Goal: Task Accomplishment & Management: Complete application form

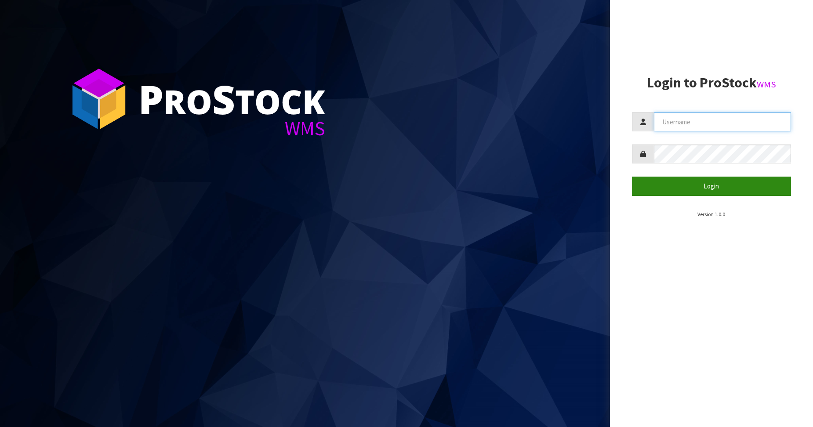
type input "Australianclutch"
click at [749, 189] on button "Login" at bounding box center [711, 186] width 159 height 19
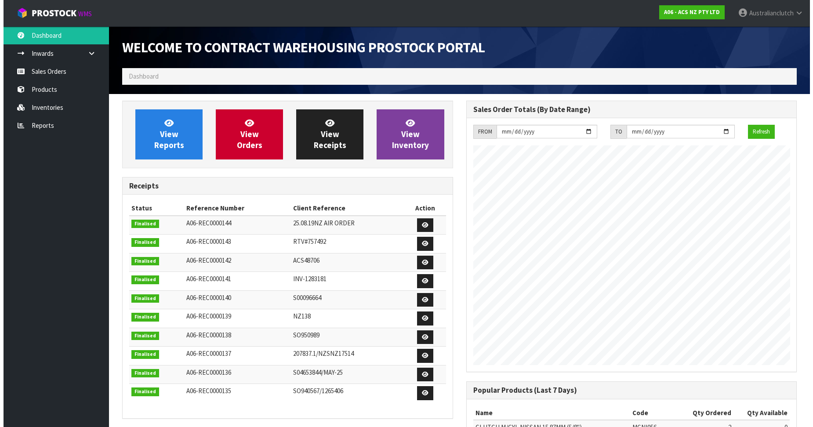
scroll to position [487, 343]
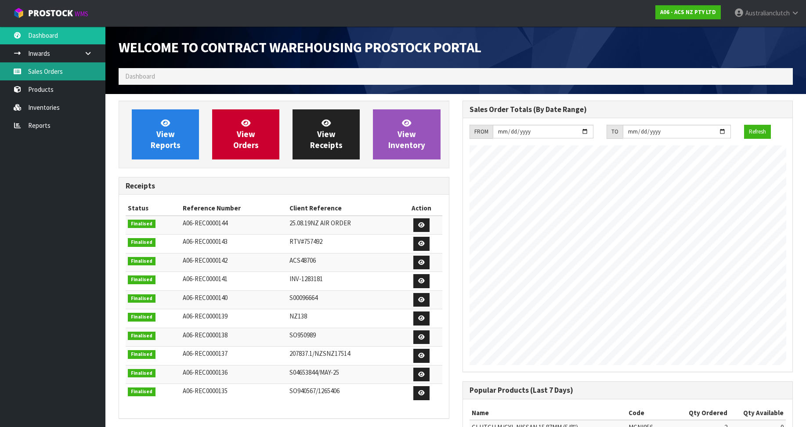
click at [78, 74] on link "Sales Orders" at bounding box center [52, 71] width 105 height 18
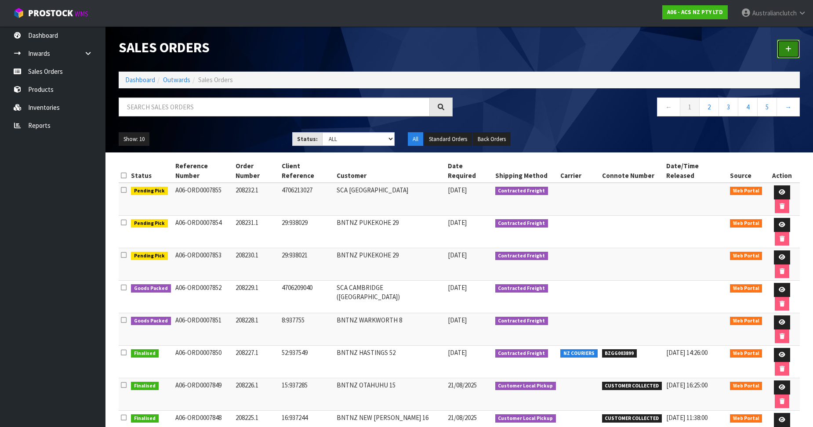
click at [791, 54] on link at bounding box center [788, 49] width 23 height 19
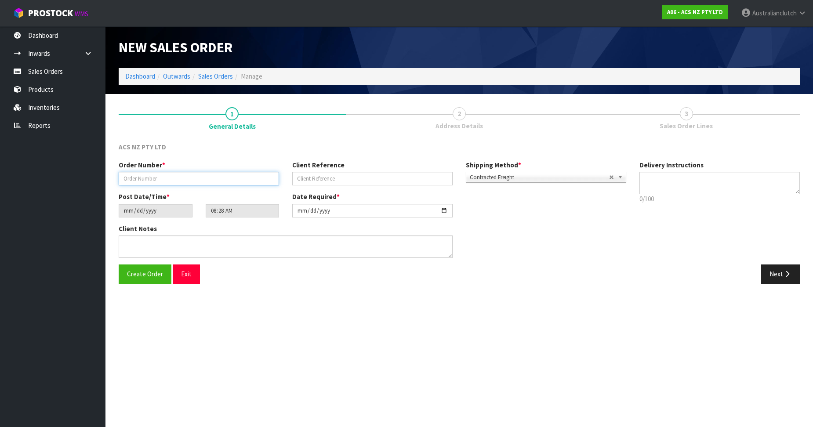
click at [139, 180] on input "text" at bounding box center [199, 179] width 160 height 14
paste input "208233.1"
type input "208233.1"
drag, startPoint x: 373, startPoint y: 184, endPoint x: 363, endPoint y: 180, distance: 10.6
click at [366, 181] on input "text" at bounding box center [372, 179] width 160 height 14
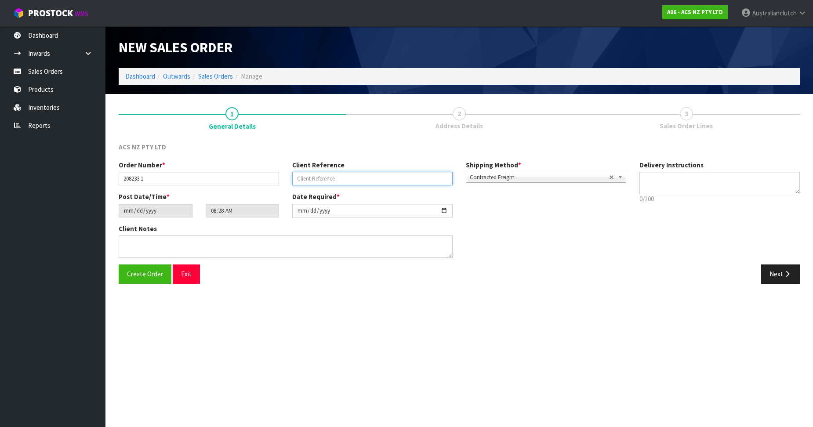
paste input "15:937862"
type input "15:937862"
click at [512, 173] on span "Contracted Freight" at bounding box center [539, 177] width 139 height 11
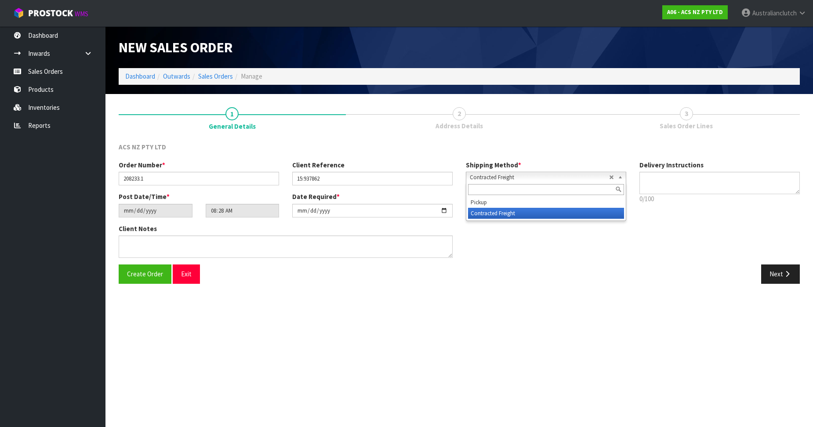
click at [521, 208] on li "Contracted Freight" at bounding box center [546, 213] width 156 height 11
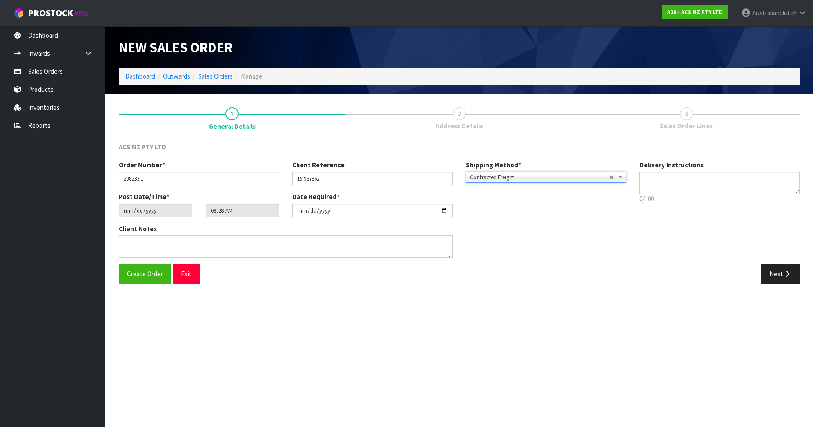
click at [491, 184] on div "Order Number * 208233.1 Client Reference 15:937862 Shipping Method * Pickup Con…" at bounding box center [372, 176] width 520 height 32
click at [494, 182] on div "Contracted Freight Pickup Contracted Freight" at bounding box center [546, 177] width 160 height 11
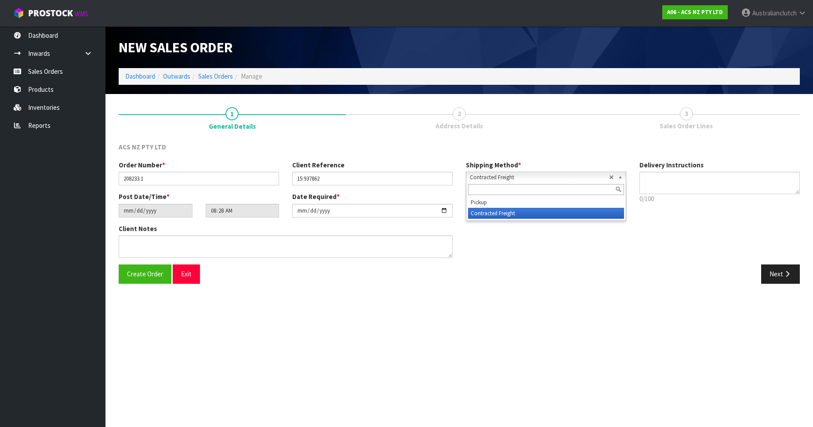
click at [504, 204] on li "Pickup" at bounding box center [546, 202] width 156 height 11
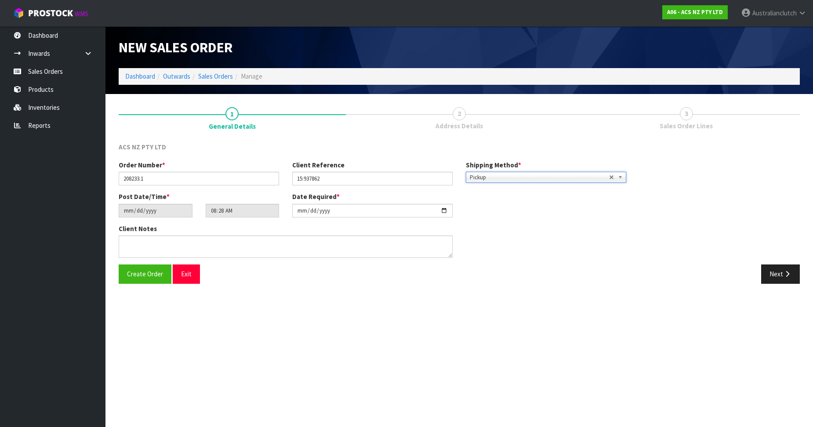
click at [768, 285] on div "Create Order Exit Next" at bounding box center [459, 276] width 694 height 25
click at [772, 280] on button "Next" at bounding box center [780, 273] width 39 height 19
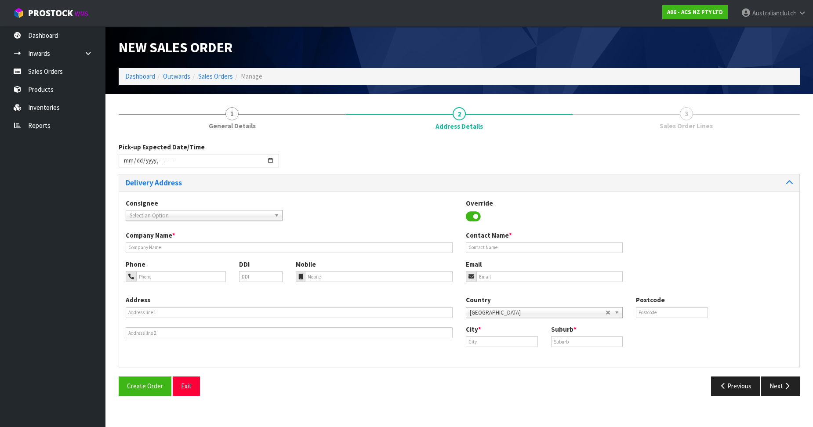
click at [220, 216] on span "Select an Option" at bounding box center [200, 215] width 141 height 11
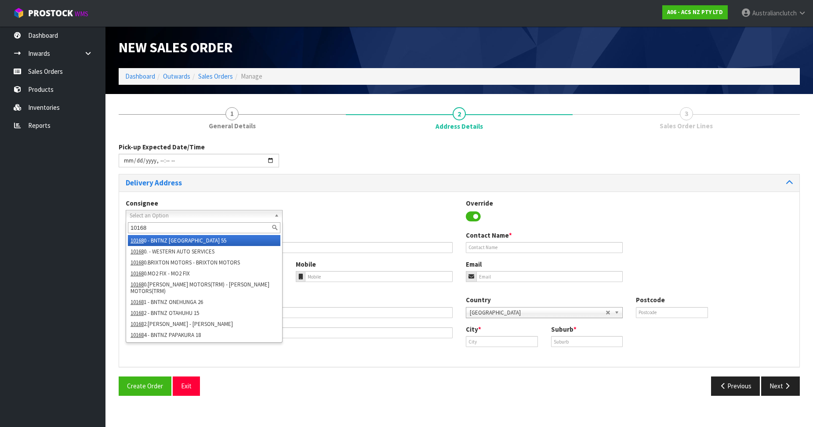
type input "101682"
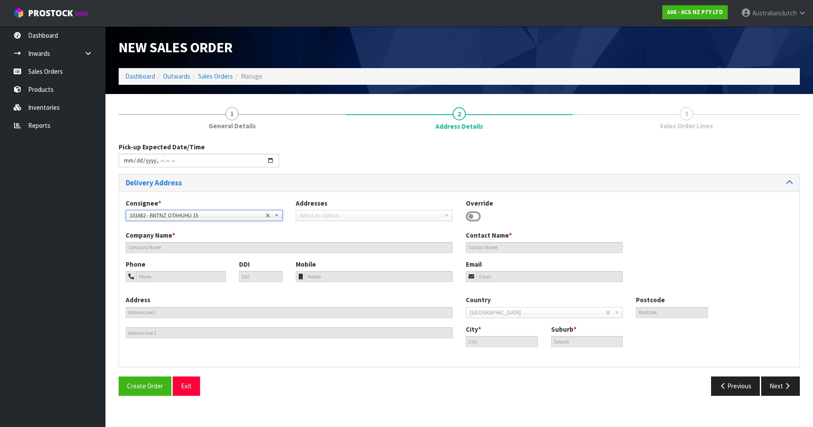
type input "BNTNZ OTAHUHU 15"
type input "[STREET_ADDRESS]"
type input "1062"
type input "OTAHUHU"
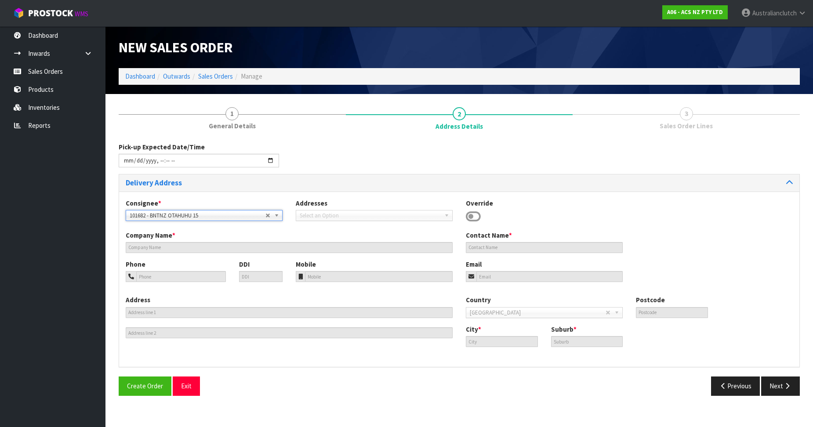
type input "OTAHUHU"
click at [782, 384] on button "Next" at bounding box center [780, 385] width 39 height 19
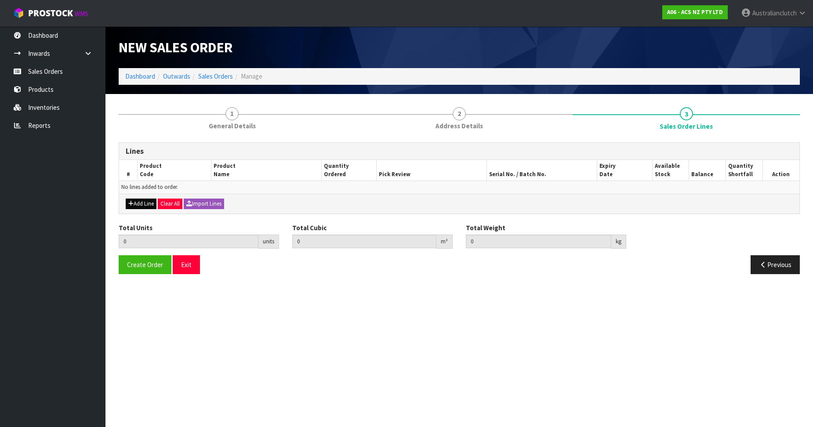
click at [152, 197] on div "Add Line Clear All Import Lines" at bounding box center [459, 204] width 680 height 20
click at [149, 199] on button "Add Line" at bounding box center [141, 204] width 31 height 11
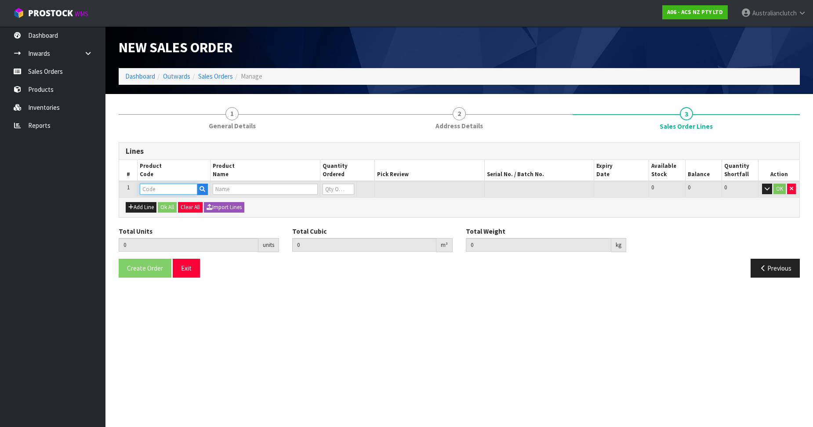
click at [171, 189] on input "text" at bounding box center [169, 189] width 58 height 11
paste input "KMB24626"
type input "KMB24626"
type input "0.000000"
type input "0.000"
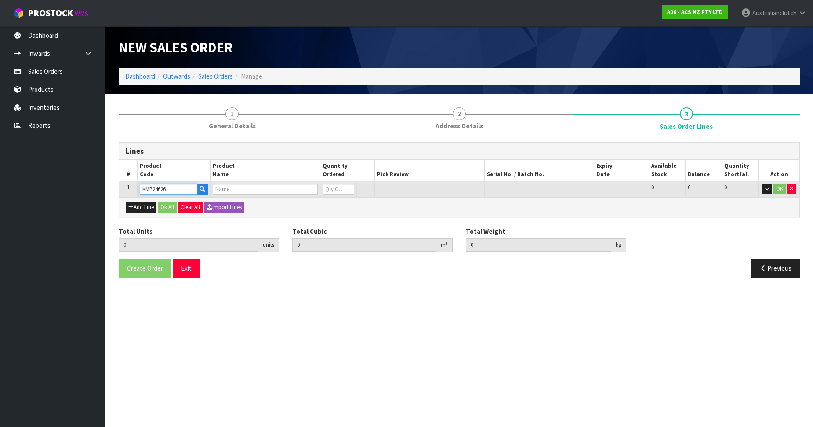
type input "KIT COM MERC SPRINTER 2.1L INC DMF+CSC"
type input "0"
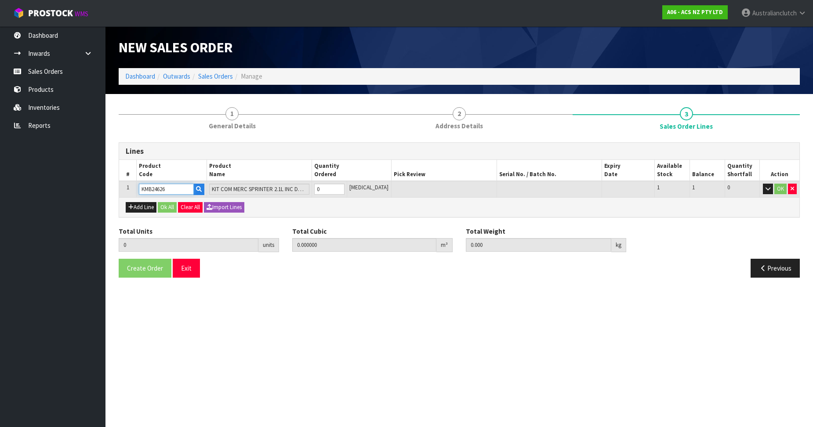
type input "KMB24626"
click at [344, 185] on input "0" at bounding box center [329, 189] width 30 height 11
type input "1"
type input "0.05082"
type input "25.5"
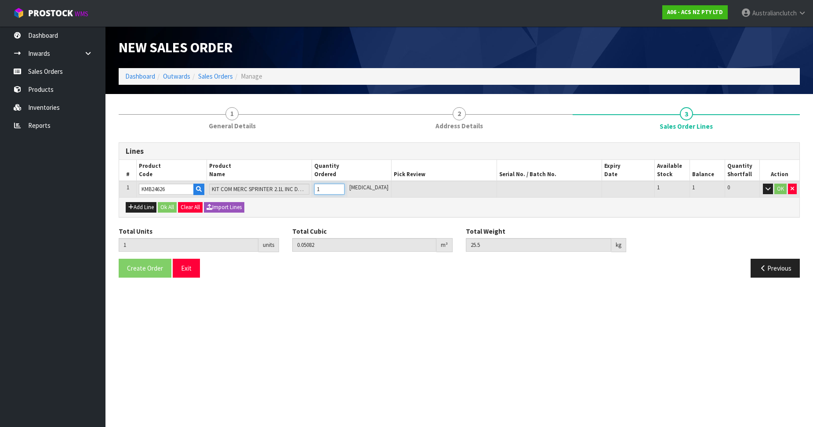
type input "1"
click at [344, 187] on input "1" at bounding box center [329, 189] width 30 height 11
click at [783, 192] on button "OK" at bounding box center [780, 189] width 12 height 11
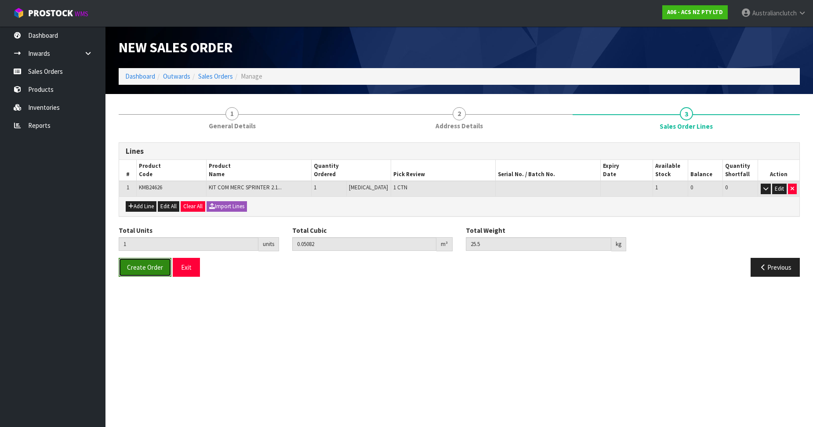
click at [151, 265] on span "Create Order" at bounding box center [145, 267] width 36 height 8
